Goal: Transaction & Acquisition: Purchase product/service

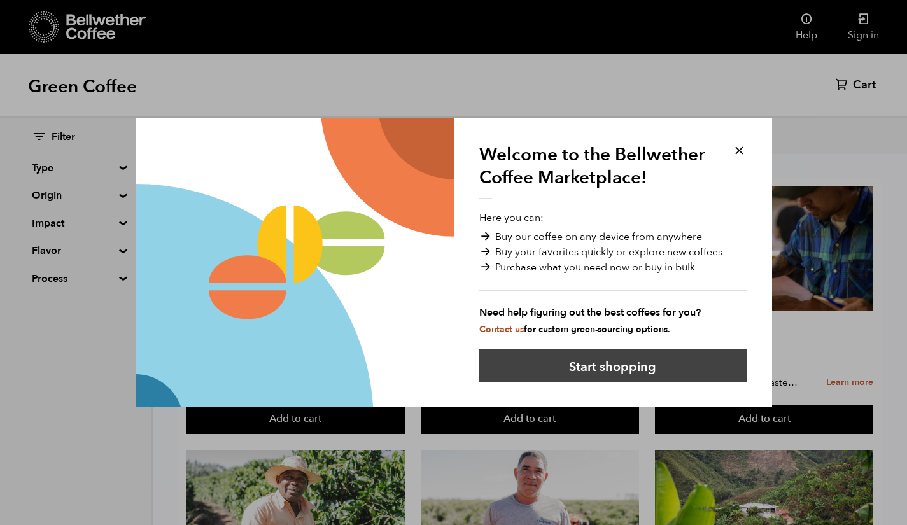
click at [651, 360] on button "Start shopping" at bounding box center [613, 366] width 267 height 32
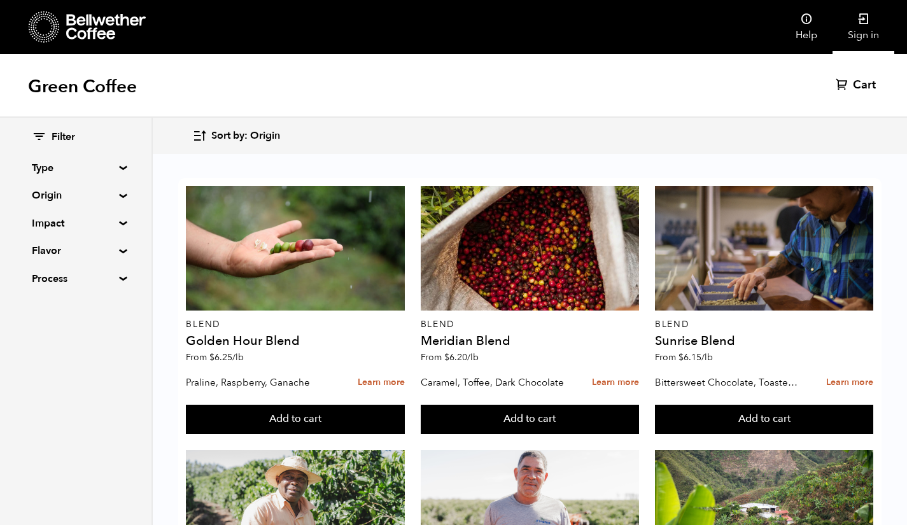
click at [857, 18] on link "Sign in" at bounding box center [864, 27] width 62 height 54
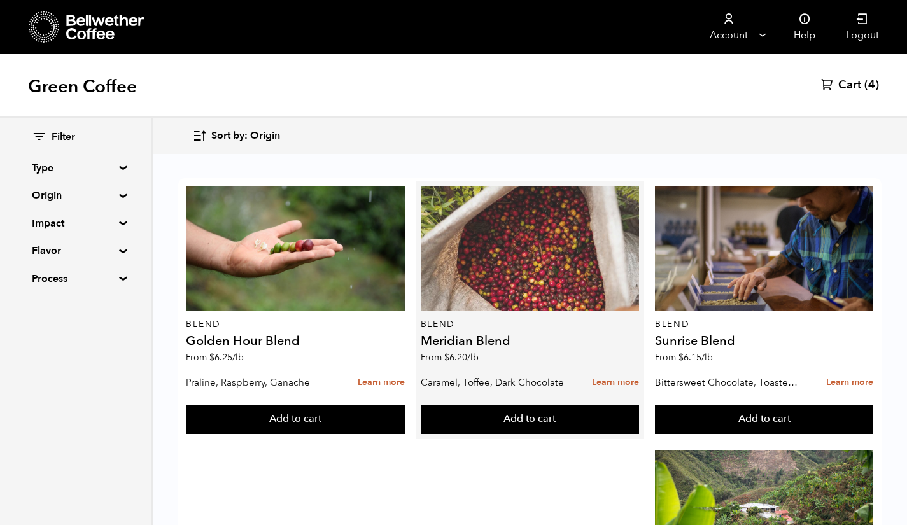
scroll to position [800, 0]
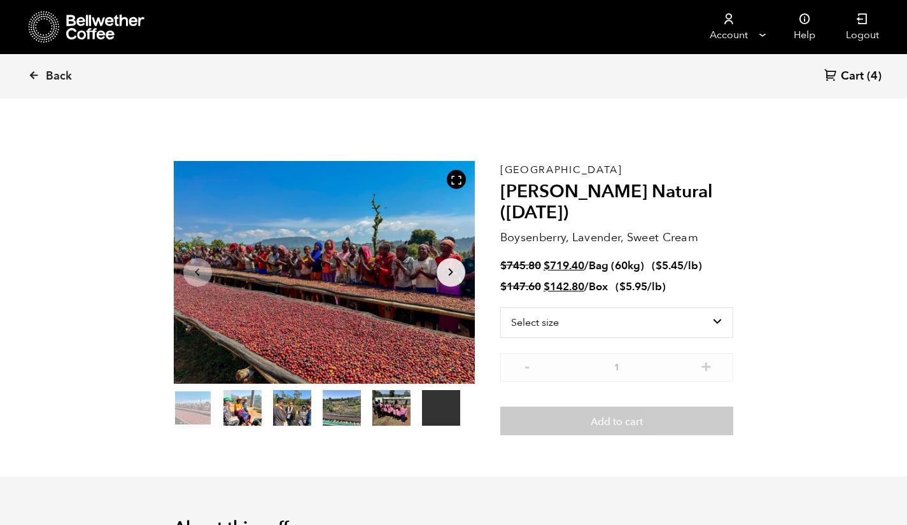
scroll to position [554, 545]
click at [720, 322] on select "Select size Bag (60kg) (132 lbs) Box (24 lbs)" at bounding box center [618, 323] width 234 height 31
select select "bag-3"
click at [501, 308] on select "Select size Bag (60kg) (132 lbs) Box (24 lbs)" at bounding box center [618, 323] width 234 height 31
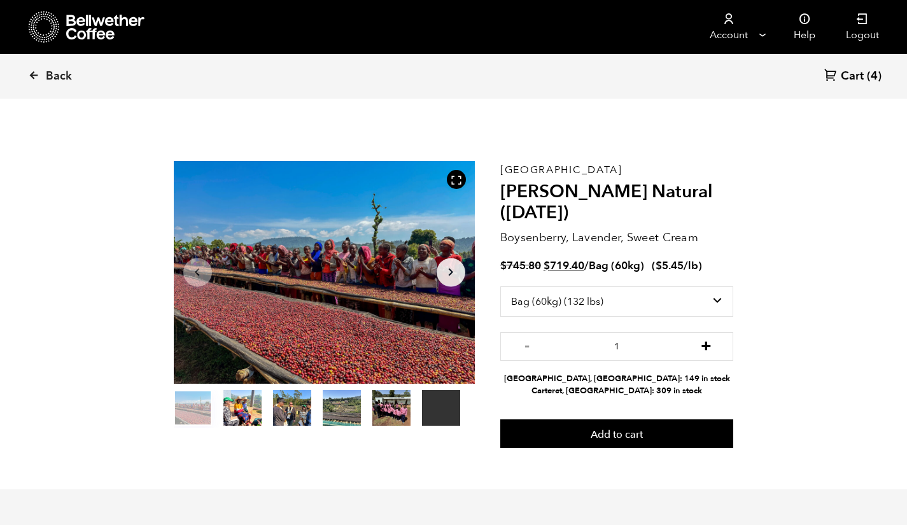
click at [704, 352] on button "+" at bounding box center [707, 345] width 16 height 13
type input "2"
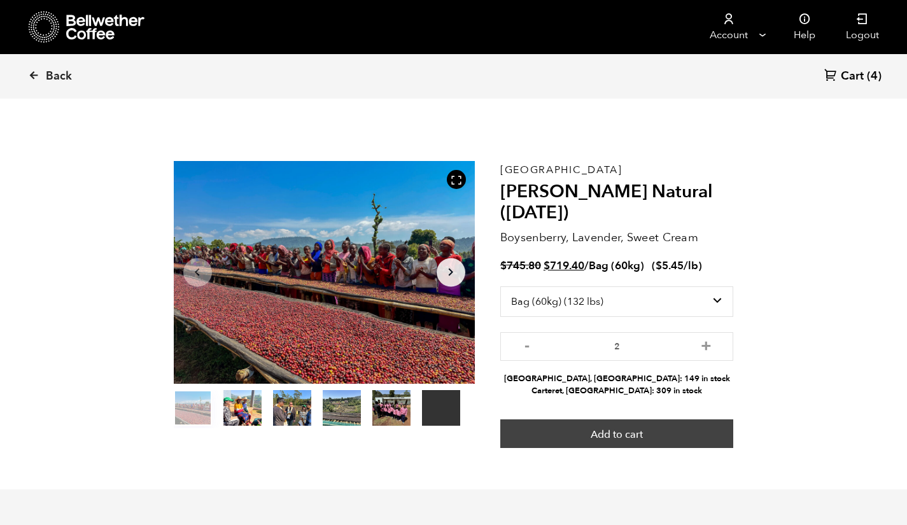
click at [672, 434] on button "Add to cart" at bounding box center [618, 434] width 234 height 29
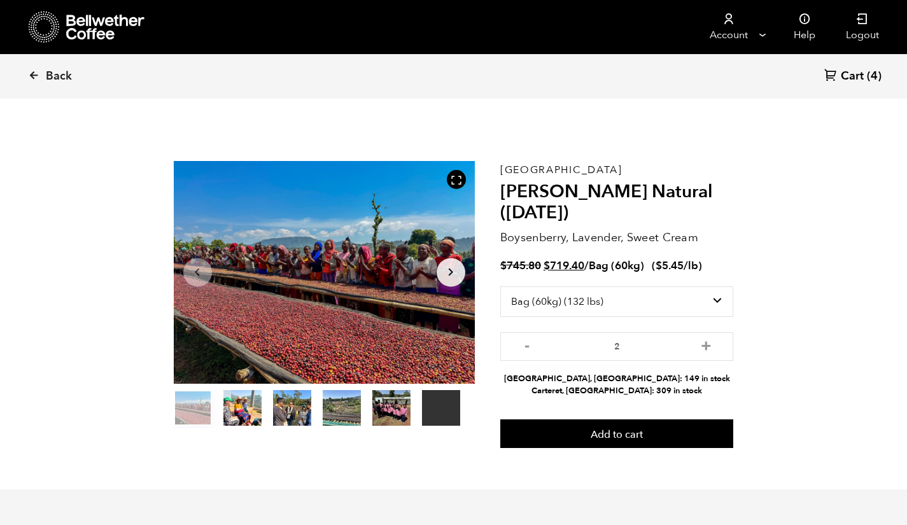
click at [845, 74] on span "Cart" at bounding box center [852, 76] width 23 height 15
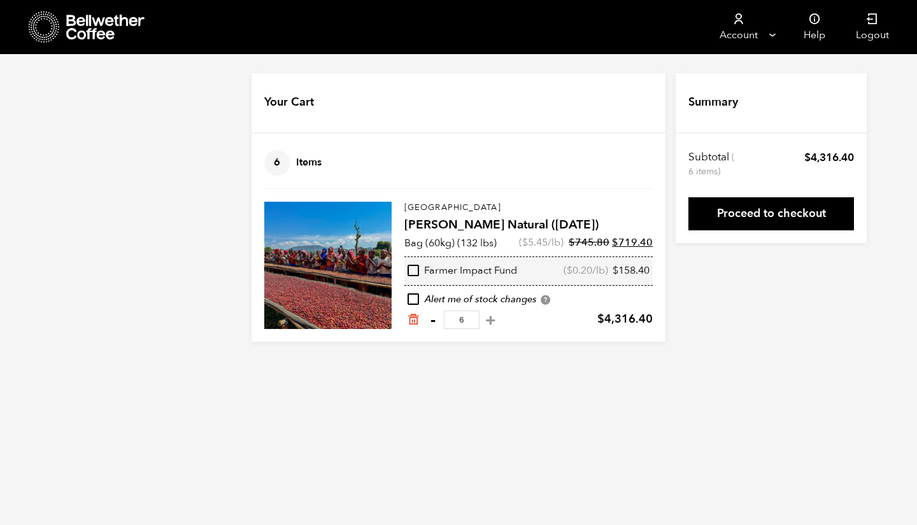
click at [435, 323] on button "-" at bounding box center [433, 320] width 16 height 13
type input "5"
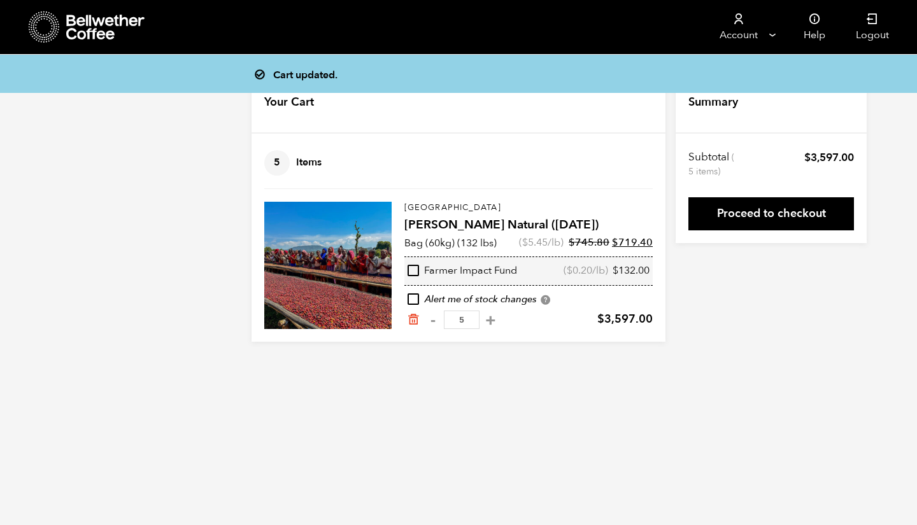
click at [435, 323] on button "-" at bounding box center [433, 320] width 16 height 13
type input "4"
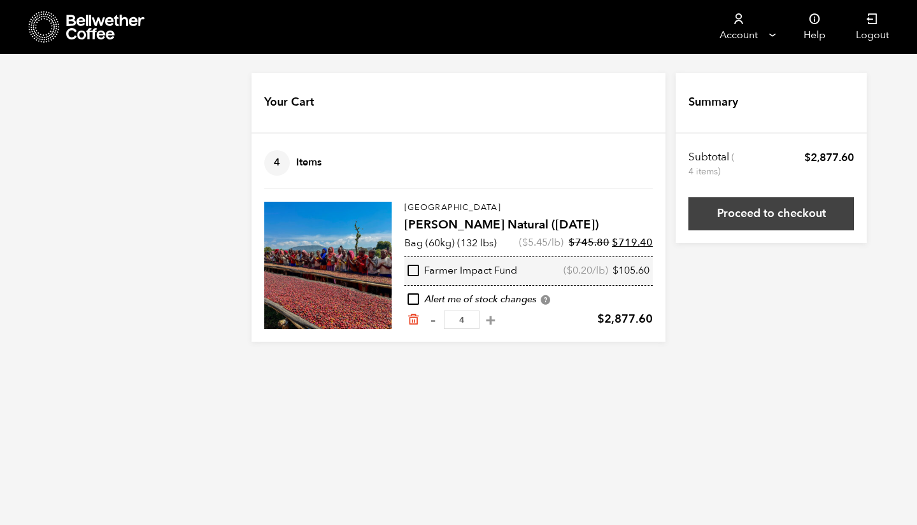
click at [722, 210] on link "Proceed to checkout" at bounding box center [771, 213] width 166 height 33
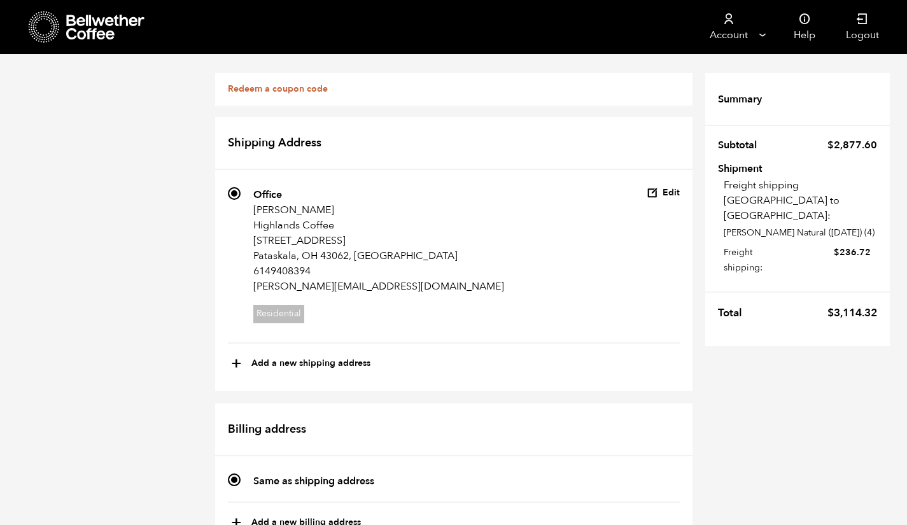
scroll to position [533, 0]
